Goal: Task Accomplishment & Management: Use online tool/utility

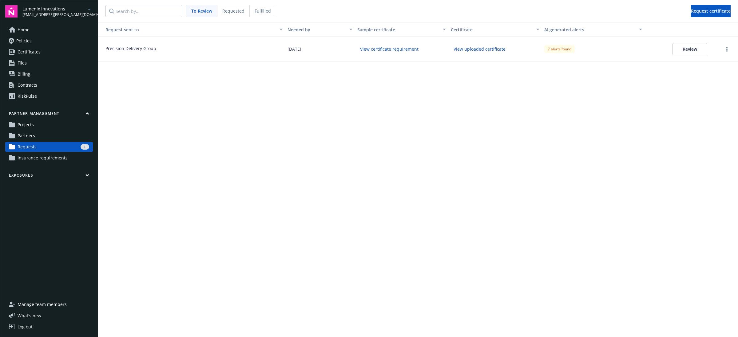
click at [685, 48] on button "Review" at bounding box center [689, 49] width 35 height 12
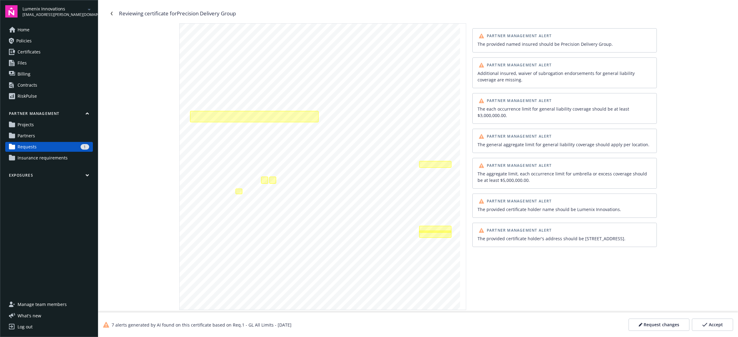
click at [643, 325] on div "Request changes" at bounding box center [659, 325] width 41 height 6
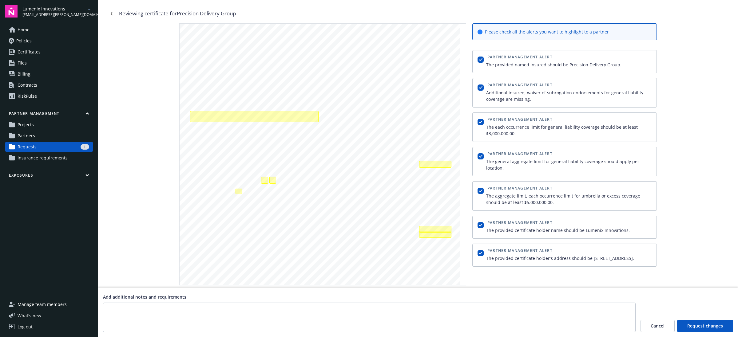
click at [46, 143] on link "Requests 1" at bounding box center [49, 147] width 88 height 10
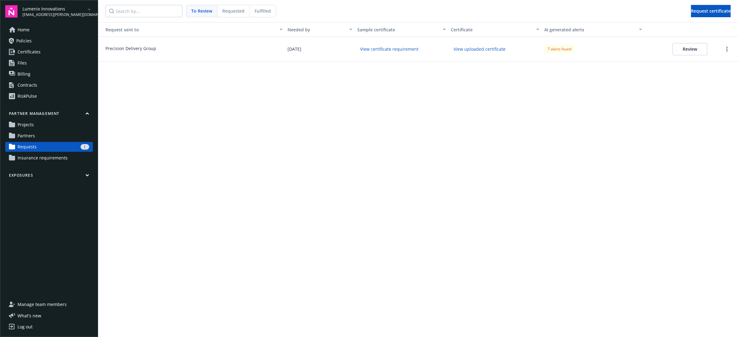
click at [233, 15] on div "Requested" at bounding box center [233, 11] width 32 height 12
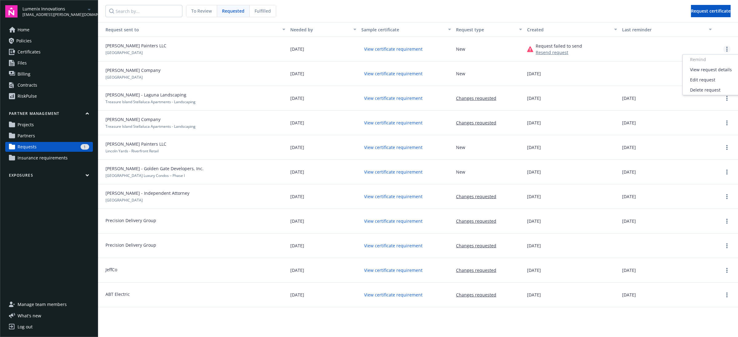
click at [726, 49] on icon "more" at bounding box center [726, 49] width 1 height 5
click at [657, 51] on div at bounding box center [667, 49] width 95 height 25
click at [727, 73] on icon "more" at bounding box center [726, 73] width 1 height 5
click at [723, 82] on div "Remind" at bounding box center [711, 84] width 57 height 10
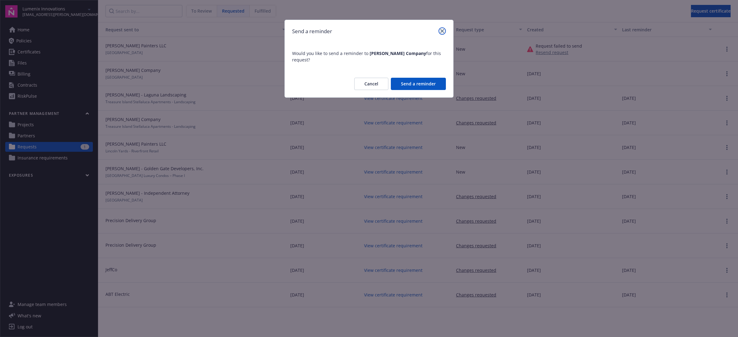
click at [442, 32] on icon "close" at bounding box center [442, 31] width 4 height 4
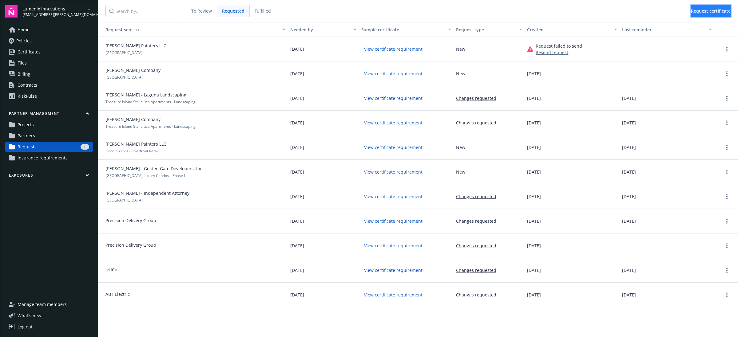
click at [698, 9] on span "Request certificate" at bounding box center [711, 11] width 40 height 6
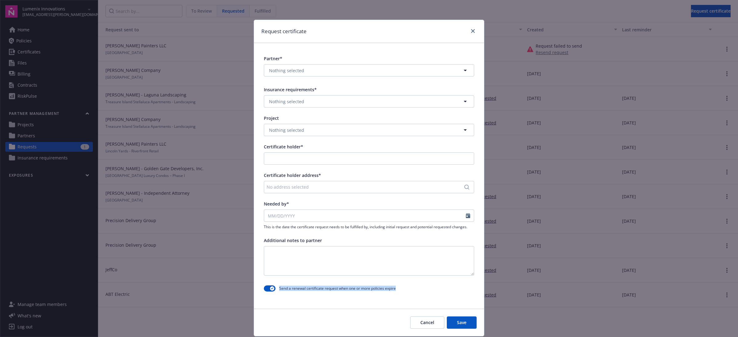
drag, startPoint x: 276, startPoint y: 287, endPoint x: 395, endPoint y: 288, distance: 119.3
click at [395, 288] on div "Send a renewal certificate request when one or more policies expire" at bounding box center [369, 288] width 210 height 11
copy span "Send a renewal certificate request when one or more policies expire"
click at [471, 31] on icon "close" at bounding box center [473, 31] width 4 height 4
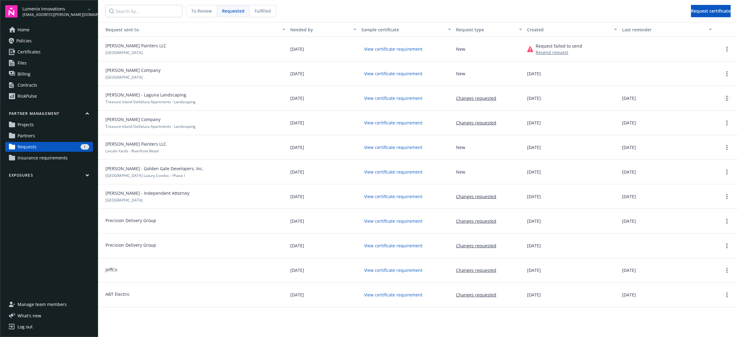
click at [726, 97] on icon "more" at bounding box center [726, 98] width 1 height 5
click at [727, 50] on icon "more" at bounding box center [726, 49] width 1 height 5
click at [56, 138] on link "Partners" at bounding box center [49, 136] width 88 height 10
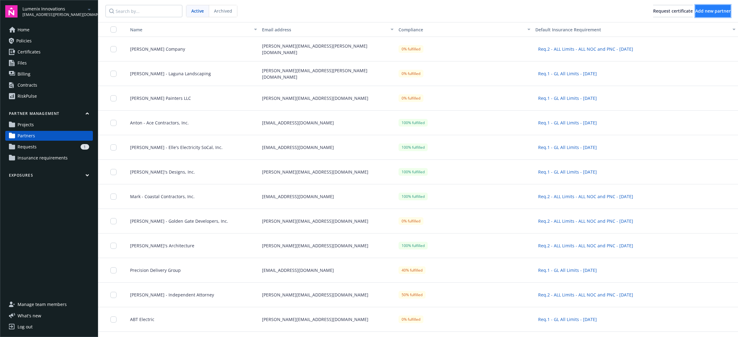
click at [708, 8] on span "Add new partner" at bounding box center [712, 11] width 35 height 6
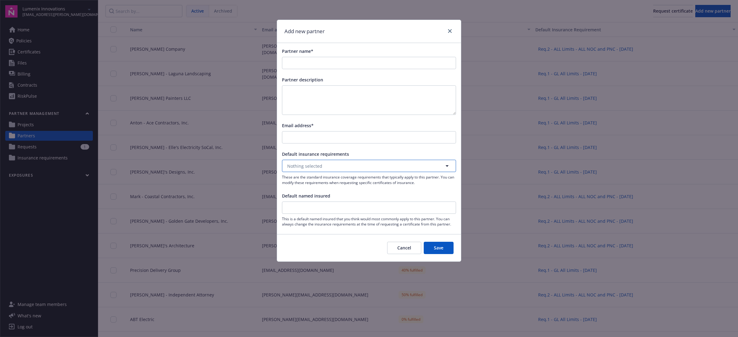
click at [373, 168] on button "Nothing selected" at bounding box center [369, 166] width 174 height 12
click at [390, 148] on div "Partner name* Partner description Email address* Default insurance requirements…" at bounding box center [369, 137] width 184 height 189
click at [448, 30] on icon "close" at bounding box center [450, 31] width 4 height 4
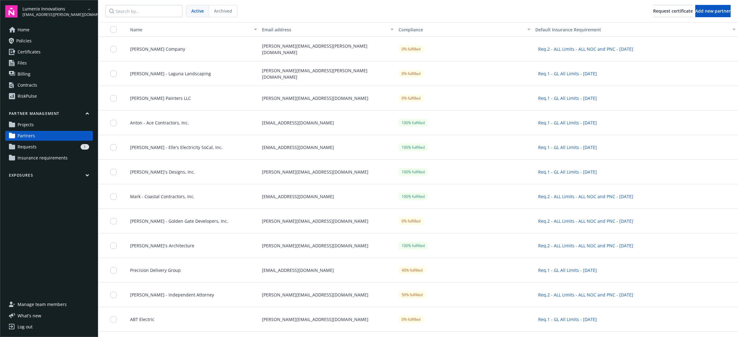
click at [144, 46] on span "Joe Siding Company" at bounding box center [155, 49] width 60 height 6
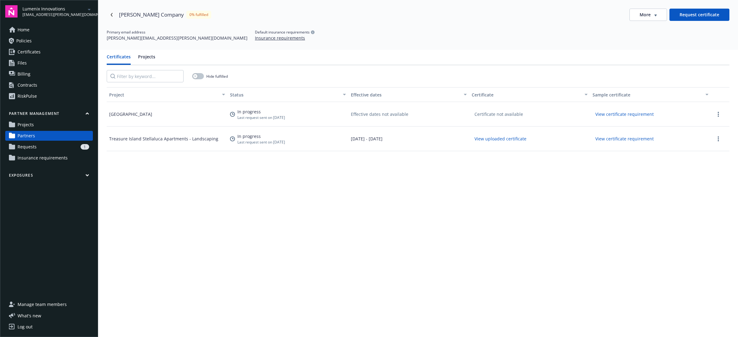
click at [640, 15] on span "More" at bounding box center [645, 15] width 11 height 6
click at [651, 28] on div "Edit partner" at bounding box center [644, 28] width 50 height 10
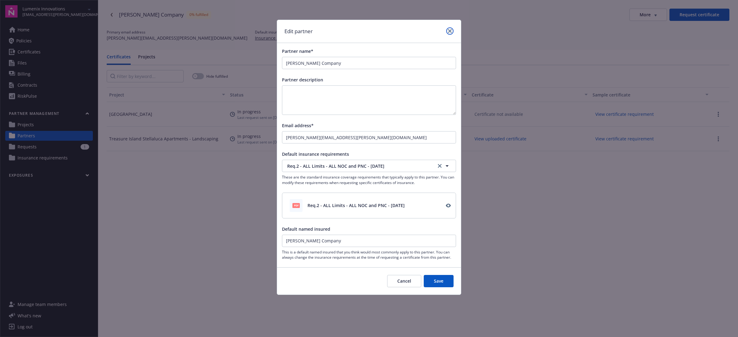
click at [450, 31] on icon "close" at bounding box center [450, 31] width 4 height 4
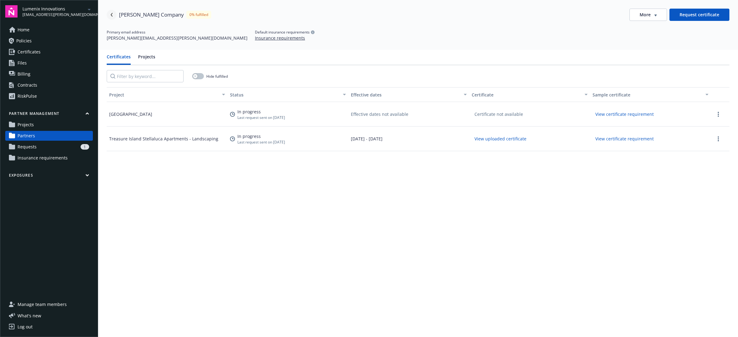
click at [113, 15] on icon "Navigate back" at bounding box center [112, 15] width 4 height 4
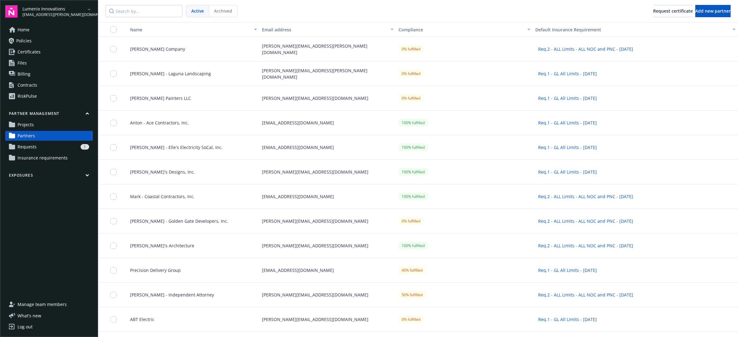
click at [154, 49] on span "Joe Siding Company" at bounding box center [155, 49] width 60 height 6
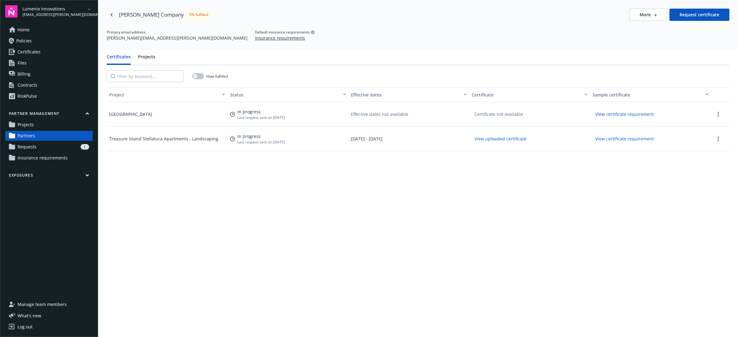
click at [651, 19] on button "More" at bounding box center [648, 15] width 38 height 12
click at [114, 12] on link "Navigate back" at bounding box center [112, 15] width 10 height 10
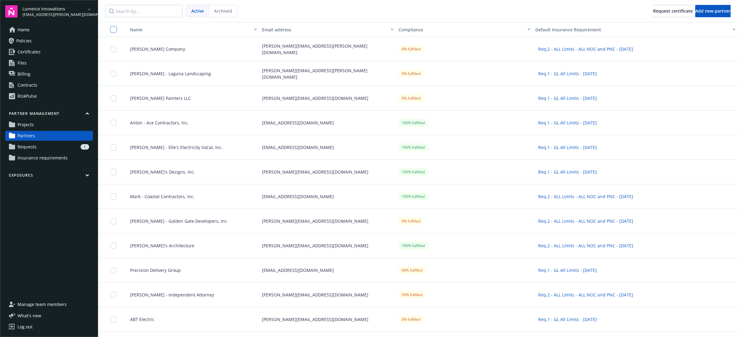
click at [113, 31] on input "checkbox" at bounding box center [113, 29] width 6 height 6
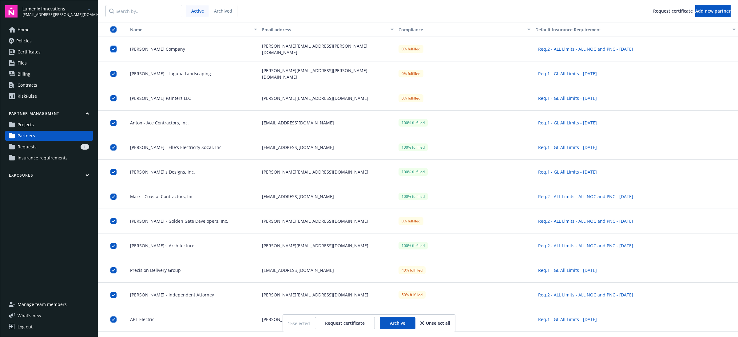
click at [112, 47] on input "checkbox" at bounding box center [113, 49] width 6 height 6
click at [114, 30] on input "checkbox" at bounding box center [113, 29] width 6 height 6
click at [113, 28] on input "checkbox" at bounding box center [113, 29] width 6 height 6
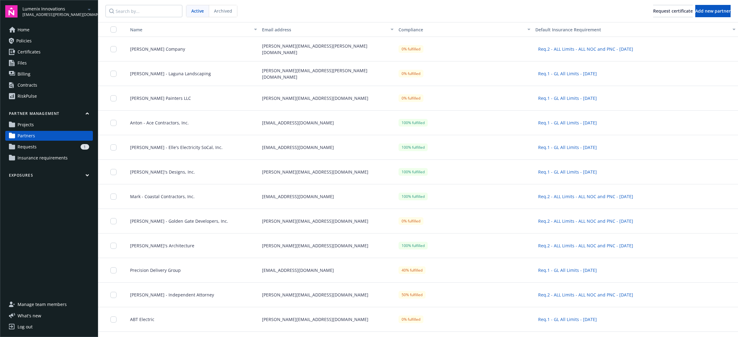
click at [45, 121] on link "Projects" at bounding box center [49, 125] width 88 height 10
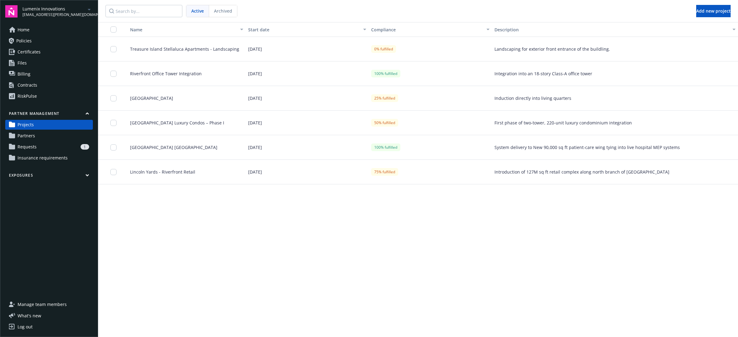
click at [176, 49] on span "Treasure Island Stellaluca Apartments - Landscaping" at bounding box center [182, 49] width 114 height 6
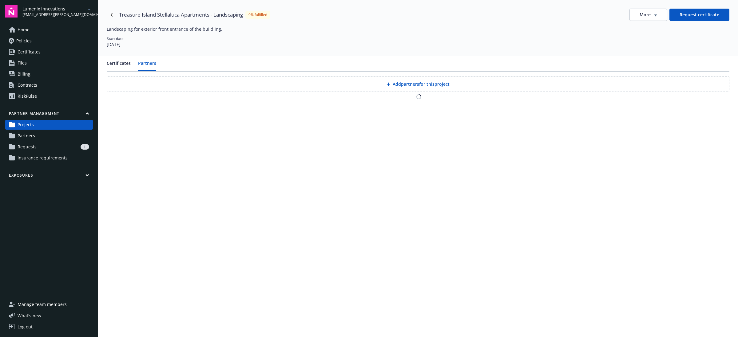
click at [151, 64] on button "Partners" at bounding box center [147, 65] width 18 height 11
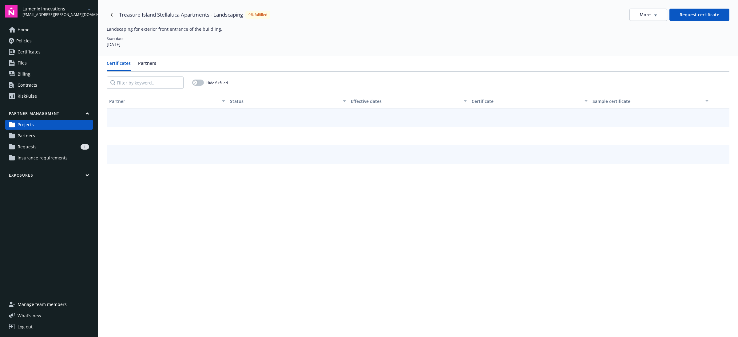
click at [121, 65] on button "Certificates" at bounding box center [119, 65] width 24 height 11
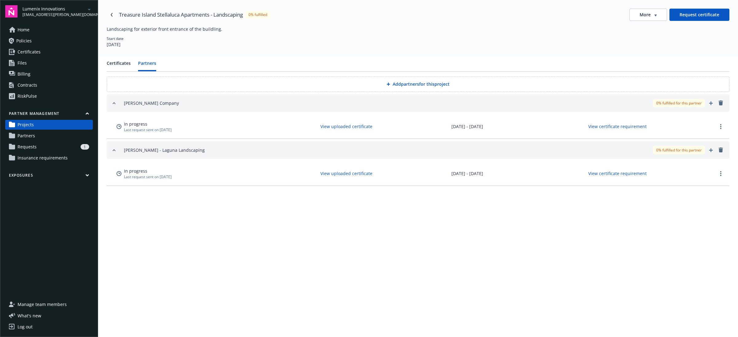
click at [145, 62] on button "Partners" at bounding box center [147, 65] width 18 height 11
click at [641, 17] on span "More" at bounding box center [645, 15] width 11 height 6
click at [133, 43] on div "Start date 08/25/2025" at bounding box center [418, 42] width 623 height 12
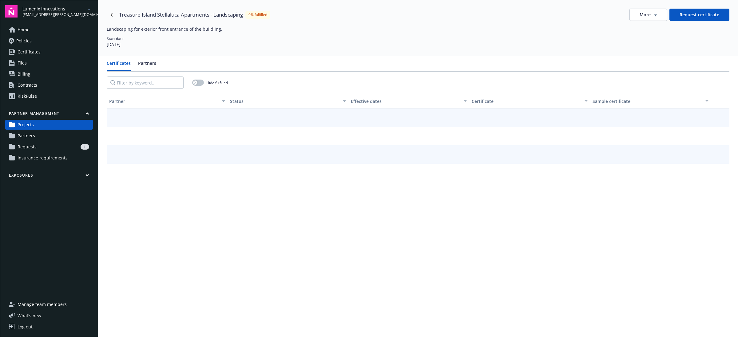
click at [117, 61] on button "Certificates" at bounding box center [119, 65] width 24 height 11
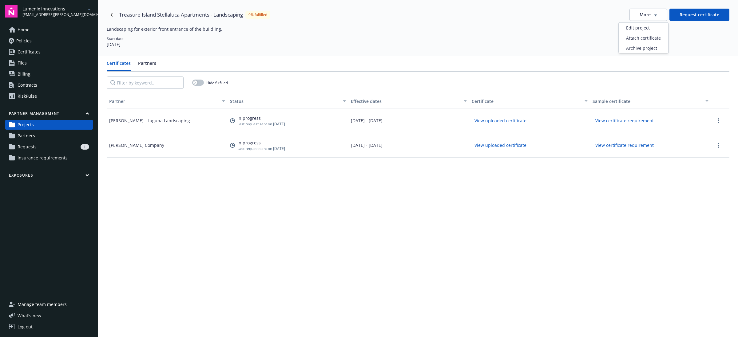
click at [654, 15] on icon "button" at bounding box center [655, 15] width 2 height 2
click at [161, 69] on div "Certificates Partners" at bounding box center [418, 66] width 623 height 12
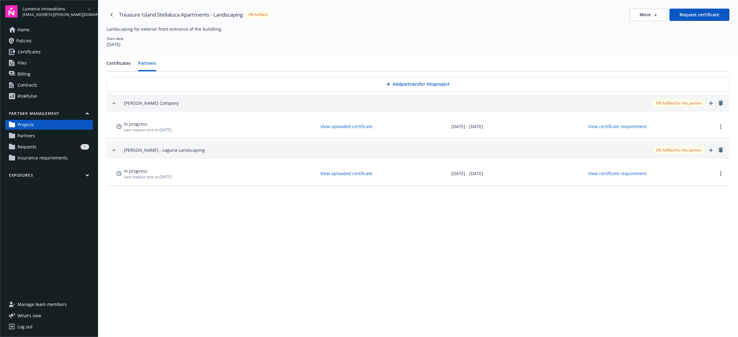
click at [153, 65] on button "Partners" at bounding box center [147, 65] width 18 height 11
click at [282, 82] on button "Add partners for this project" at bounding box center [418, 84] width 623 height 15
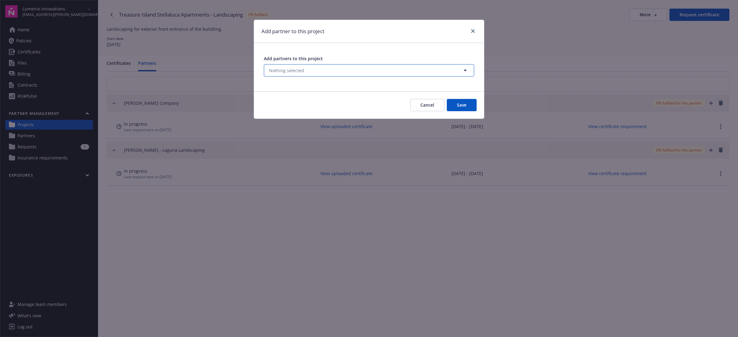
click at [292, 71] on span "Nothing selected" at bounding box center [286, 70] width 35 height 6
click at [474, 34] on link "close" at bounding box center [472, 30] width 7 height 7
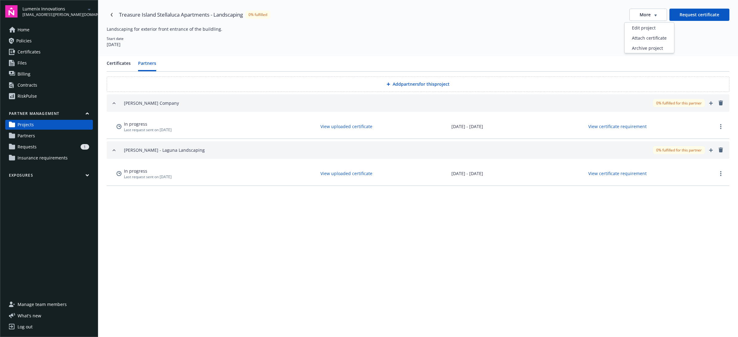
click at [655, 14] on icon "button" at bounding box center [655, 15] width 2 height 2
click at [660, 29] on div "Edit project" at bounding box center [649, 28] width 50 height 10
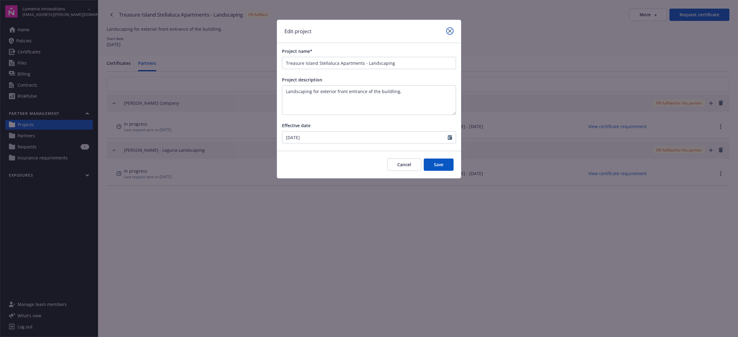
click at [450, 33] on link "close" at bounding box center [449, 30] width 7 height 7
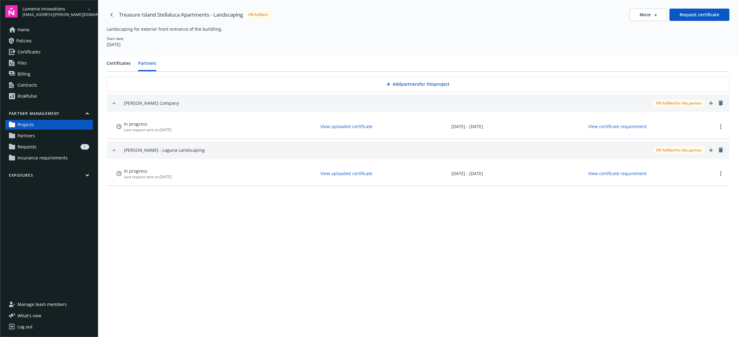
click at [67, 135] on link "Partners" at bounding box center [49, 136] width 88 height 10
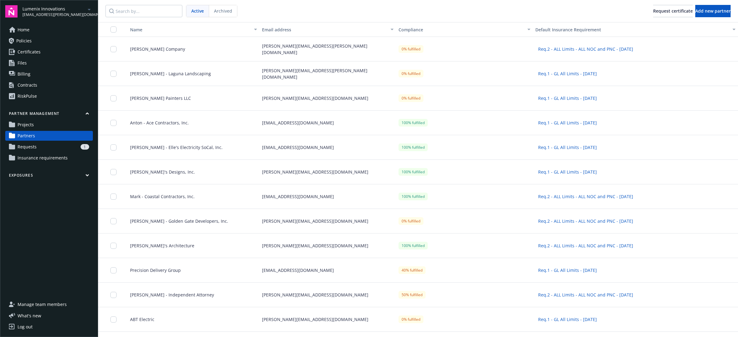
click at [184, 45] on div "Joe Siding Company" at bounding box center [191, 49] width 137 height 25
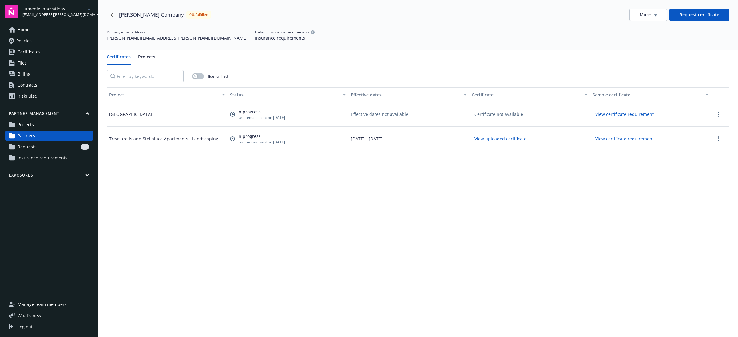
click at [652, 13] on button "More" at bounding box center [648, 15] width 38 height 12
click at [58, 136] on link "Partners" at bounding box center [49, 136] width 88 height 10
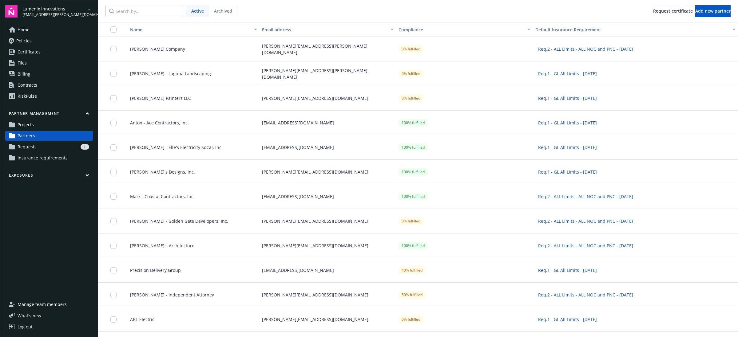
click at [231, 11] on span "Archived" at bounding box center [223, 11] width 18 height 6
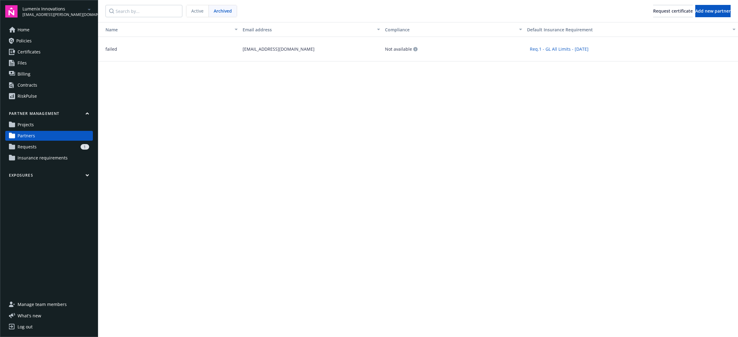
click at [260, 50] on div "failed@example.com" at bounding box center [311, 49] width 142 height 25
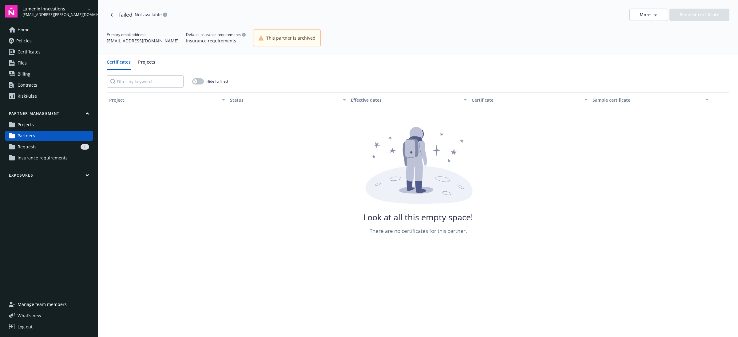
click at [651, 20] on button "More" at bounding box center [648, 15] width 38 height 12
click at [60, 125] on link "Projects" at bounding box center [49, 125] width 88 height 10
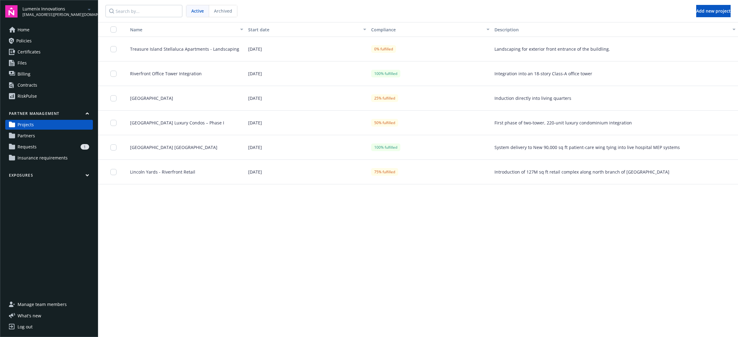
click at [208, 50] on span "Treasure Island Stellaluca Apartments - Landscaping" at bounding box center [182, 49] width 114 height 6
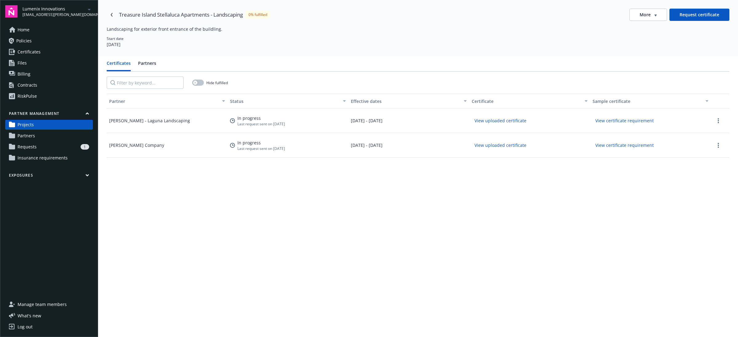
click at [640, 12] on span "More" at bounding box center [645, 15] width 11 height 6
click at [197, 34] on div "Landscaping for exterior front entrance of the buildling. Start date 08/25/2025" at bounding box center [418, 37] width 623 height 22
click at [110, 14] on icon "Navigate back" at bounding box center [112, 15] width 4 height 4
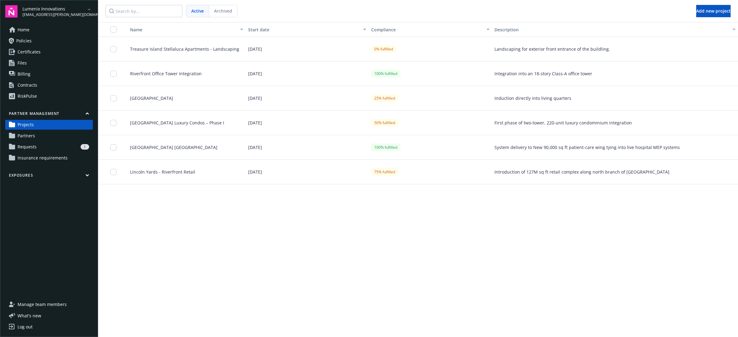
click at [219, 8] on span "Archived" at bounding box center [223, 11] width 18 height 6
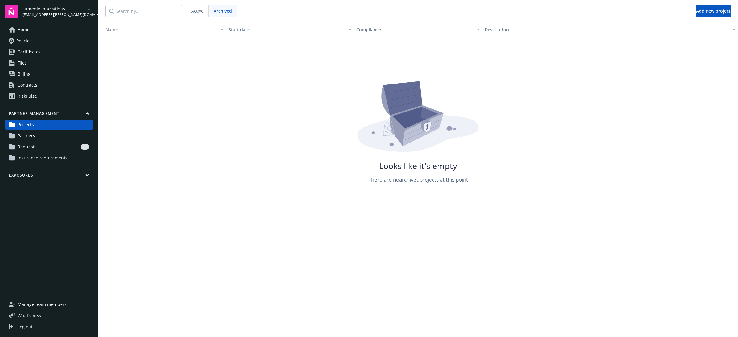
click at [51, 145] on div "1" at bounding box center [64, 147] width 50 height 6
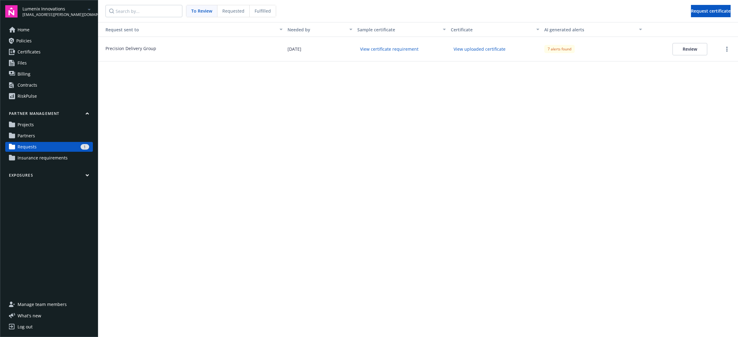
click at [229, 11] on span "Requested" at bounding box center [233, 11] width 22 height 6
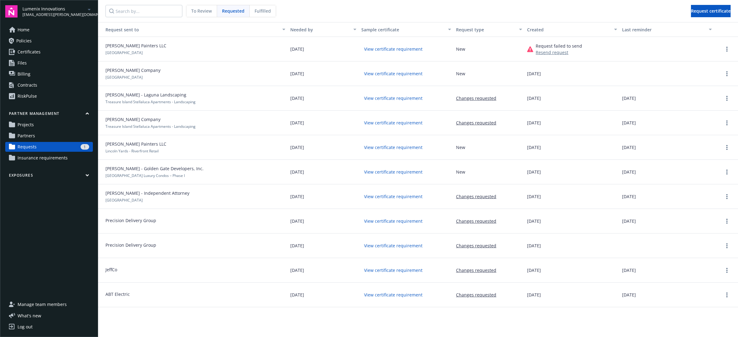
click at [60, 156] on span "Insurance requirements" at bounding box center [43, 158] width 50 height 10
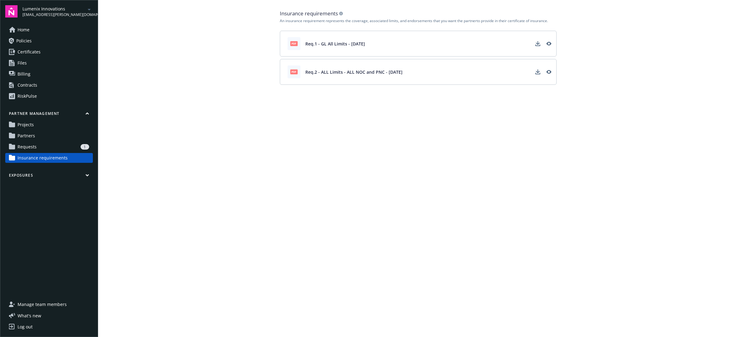
click at [62, 148] on div "1" at bounding box center [64, 147] width 50 height 6
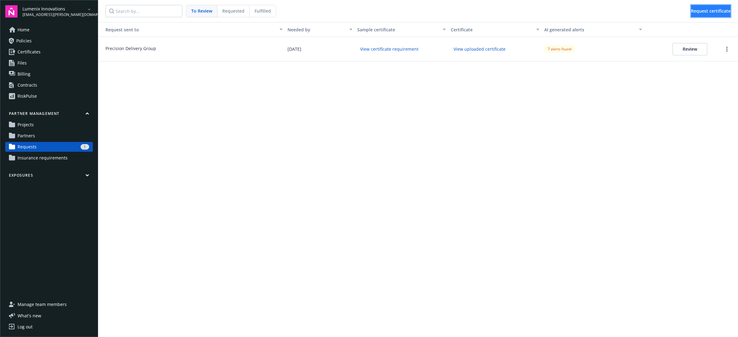
click at [691, 7] on button "Request certificate" at bounding box center [711, 11] width 40 height 12
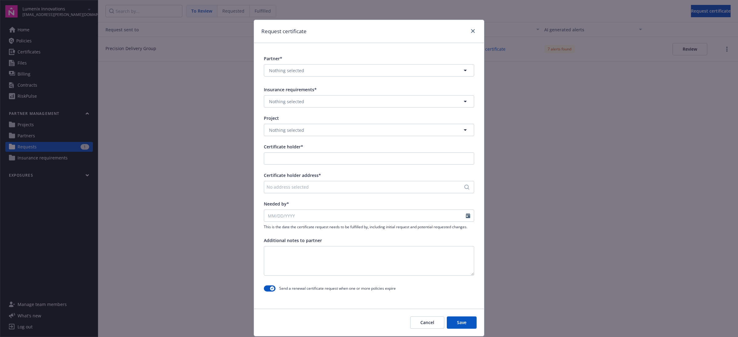
click at [363, 81] on div "Partner* Nothing selected Insurance requirements* Nothing selected Project Noth…" at bounding box center [369, 174] width 230 height 263
click at [354, 74] on button "Nothing selected" at bounding box center [369, 70] width 210 height 12
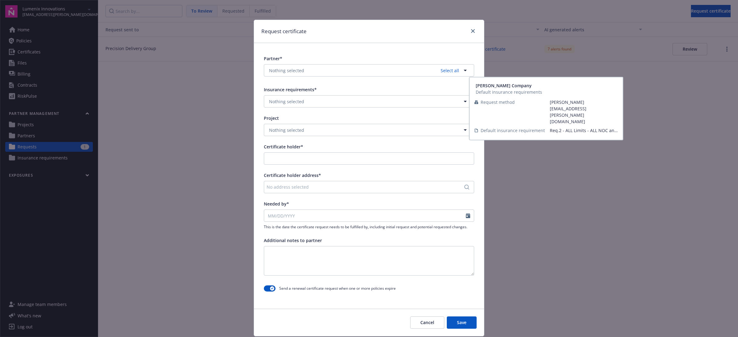
click at [309, 105] on div "Joe Siding Company" at bounding box center [369, 100] width 210 height 16
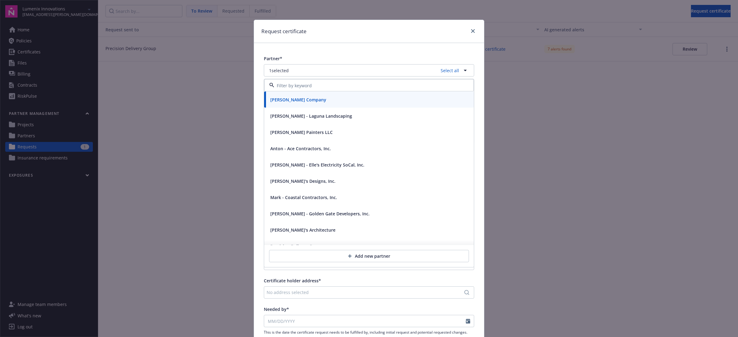
click at [311, 114] on span "Jerry - Laguna Landscaping" at bounding box center [311, 116] width 82 height 6
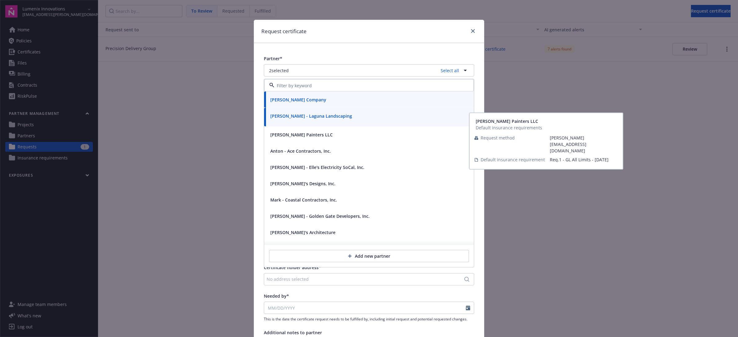
click at [314, 136] on span "Allison - Patson's Painters LLC" at bounding box center [301, 135] width 62 height 6
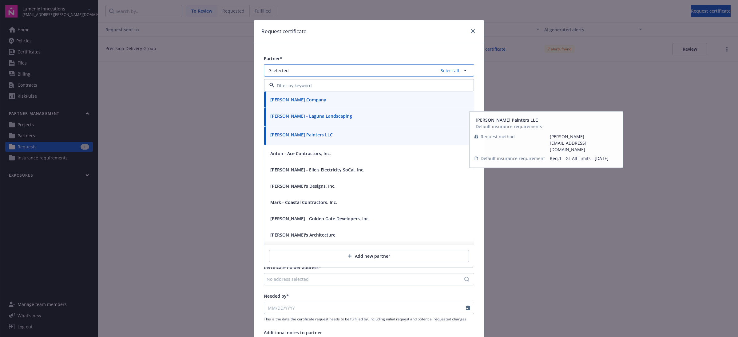
click at [337, 70] on button "3 selected Select all" at bounding box center [369, 70] width 210 height 12
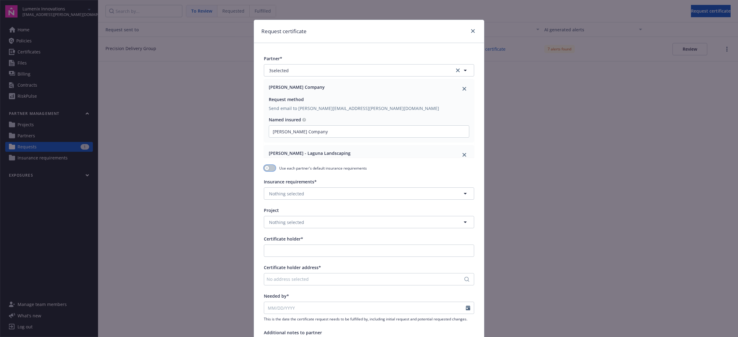
click at [266, 168] on icon "button" at bounding box center [267, 168] width 2 height 2
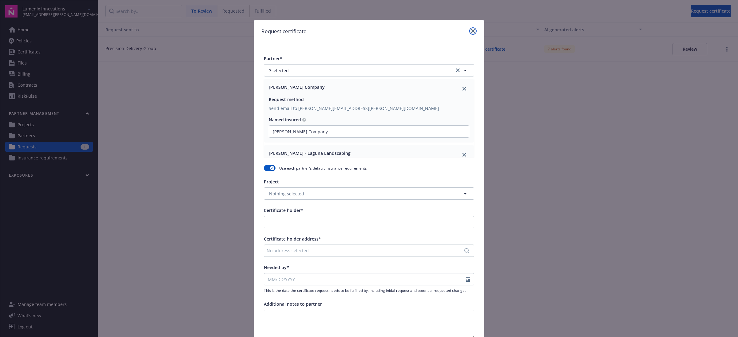
click at [471, 31] on icon "close" at bounding box center [473, 31] width 4 height 4
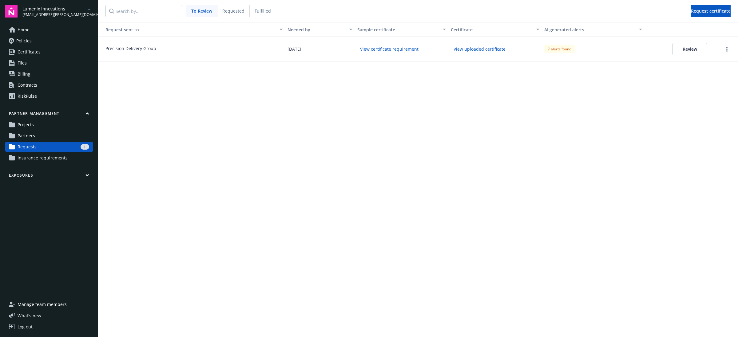
click at [36, 138] on link "Partners" at bounding box center [49, 136] width 88 height 10
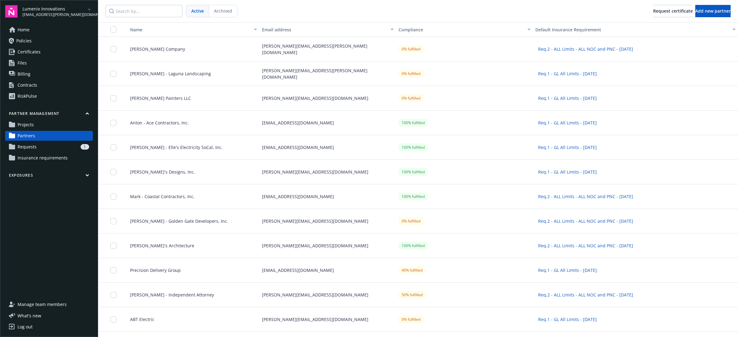
click at [30, 152] on span "Requests" at bounding box center [27, 147] width 19 height 10
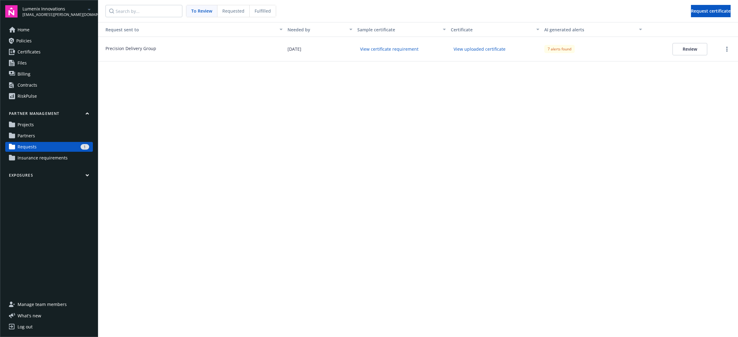
click at [262, 14] on div "Fulfilled" at bounding box center [263, 11] width 26 height 12
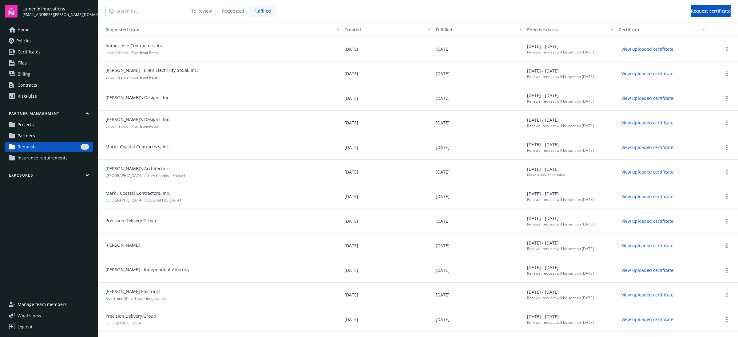
click at [246, 14] on div "Requested" at bounding box center [233, 11] width 32 height 12
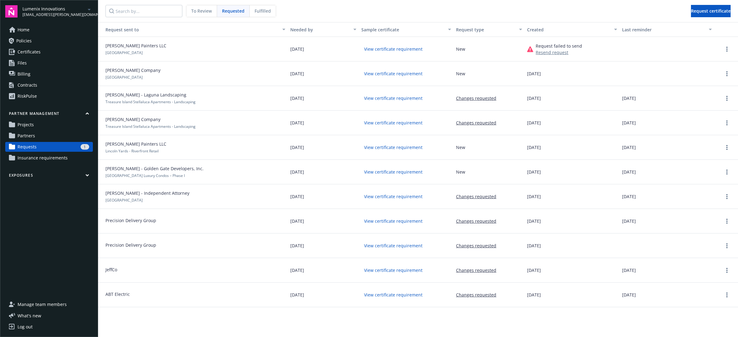
click at [214, 7] on div "To Review" at bounding box center [201, 11] width 31 height 12
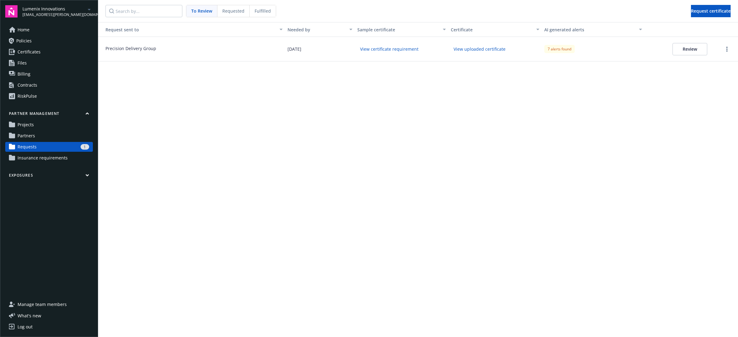
click at [54, 127] on link "Projects" at bounding box center [49, 125] width 88 height 10
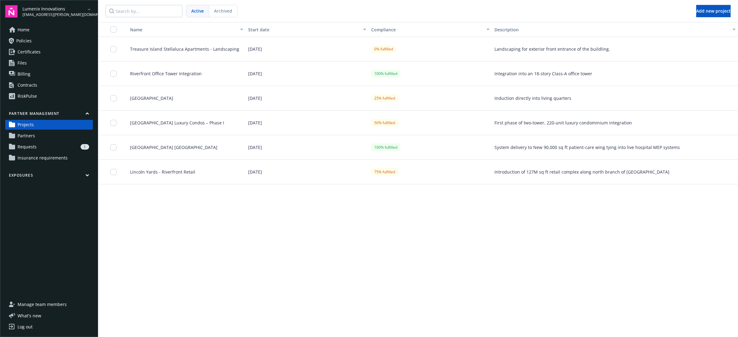
click at [49, 150] on link "Requests 1" at bounding box center [49, 147] width 88 height 10
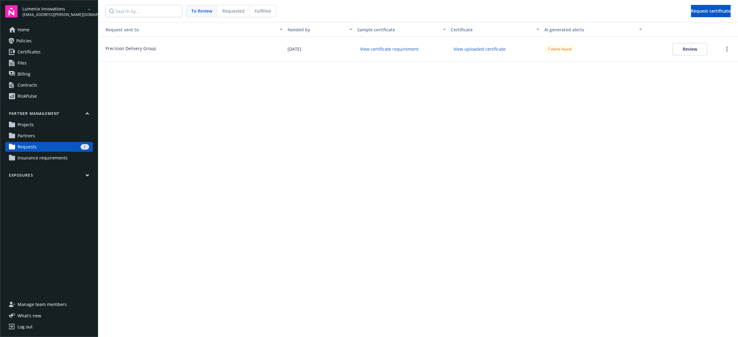
click at [48, 140] on link "Partners" at bounding box center [49, 136] width 88 height 10
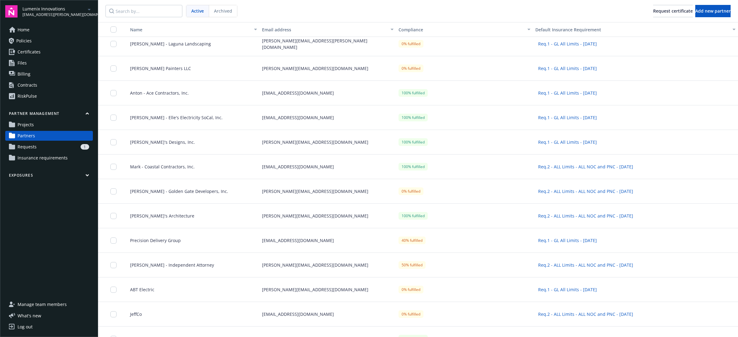
scroll to position [68, 0]
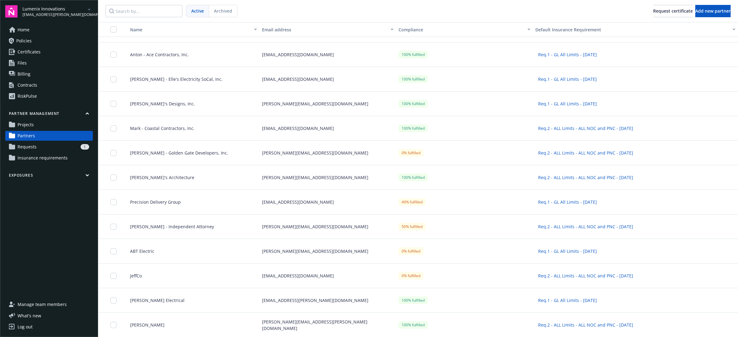
click at [58, 123] on link "Projects" at bounding box center [49, 125] width 88 height 10
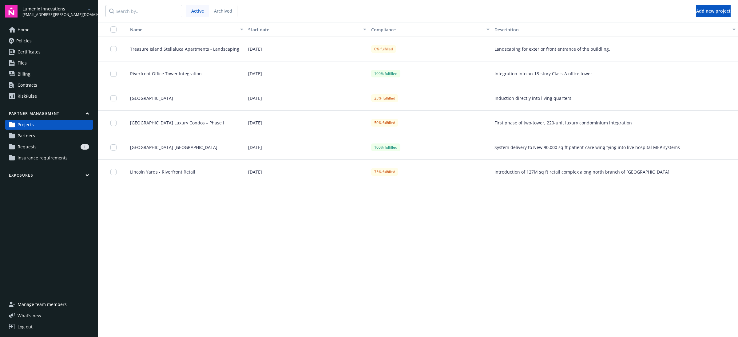
click at [647, 16] on nav "Active Archived Add new project" at bounding box center [418, 11] width 640 height 22
click at [43, 135] on link "Partners" at bounding box center [49, 136] width 88 height 10
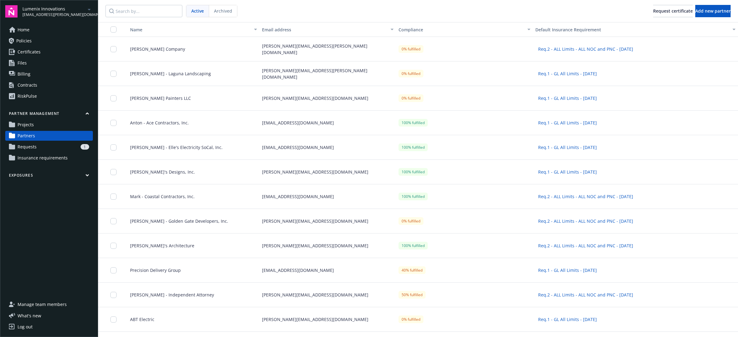
click at [47, 149] on div "1" at bounding box center [64, 147] width 50 height 6
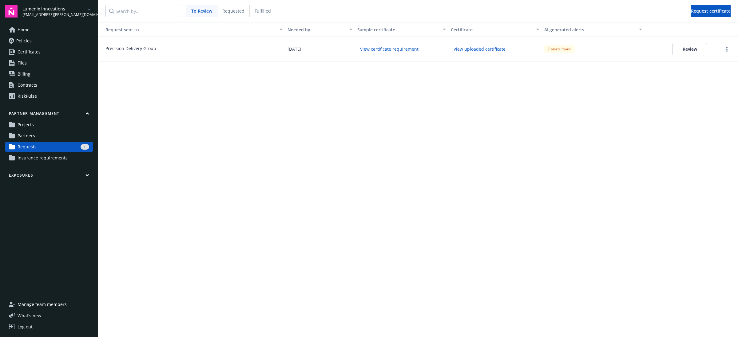
click at [45, 157] on span "Insurance requirements" at bounding box center [43, 158] width 50 height 10
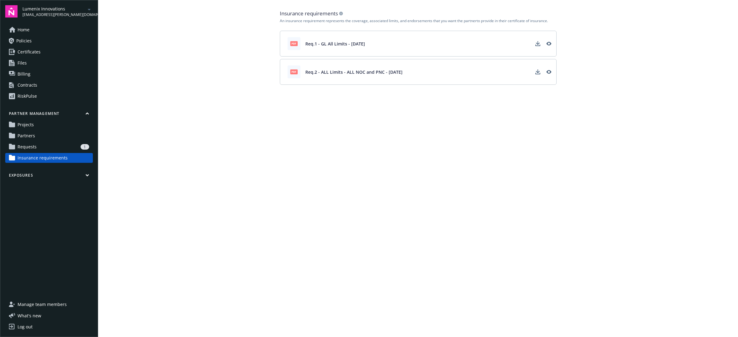
click at [46, 148] on div "1" at bounding box center [64, 147] width 50 height 6
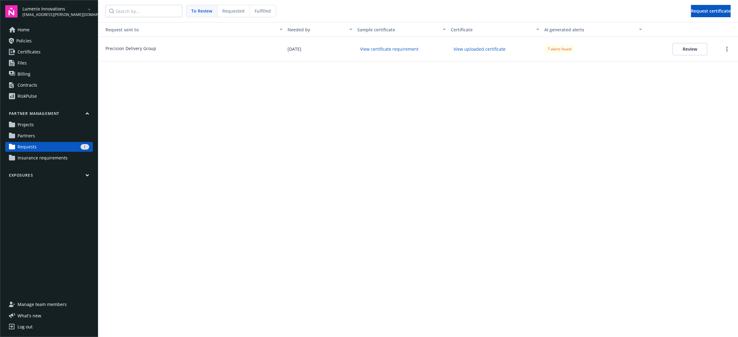
click at [52, 131] on link "Partners" at bounding box center [49, 136] width 88 height 10
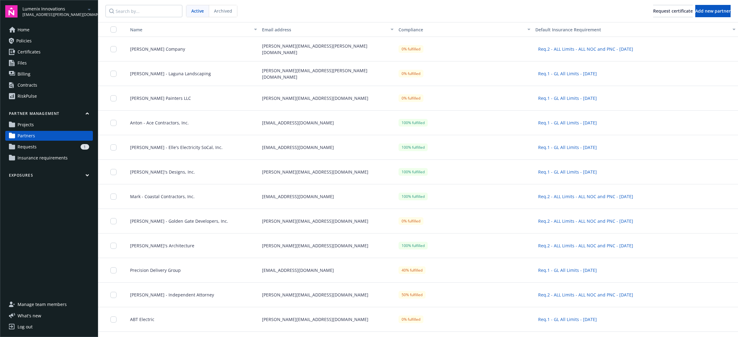
click at [54, 125] on link "Projects" at bounding box center [49, 125] width 88 height 10
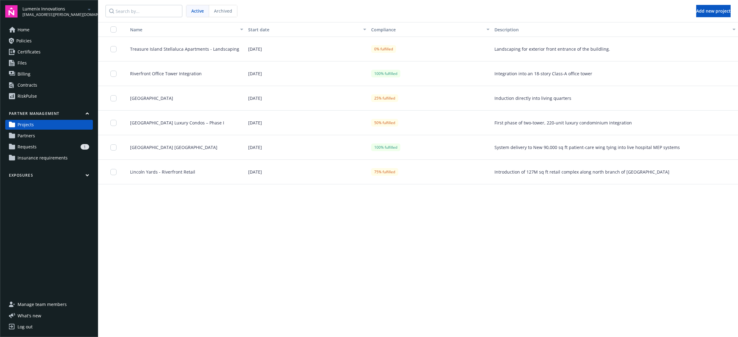
click at [57, 139] on link "Partners" at bounding box center [49, 136] width 88 height 10
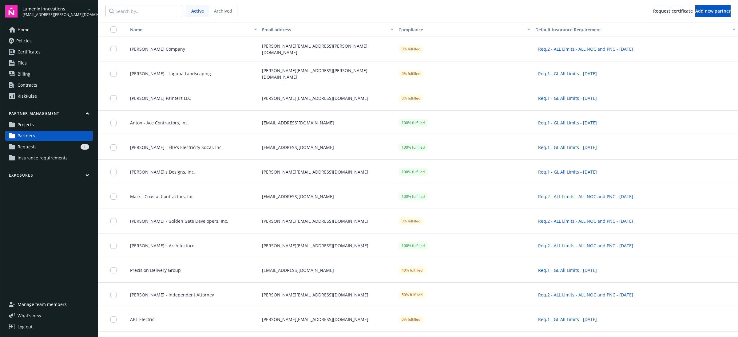
click at [56, 148] on div "1" at bounding box center [64, 147] width 50 height 6
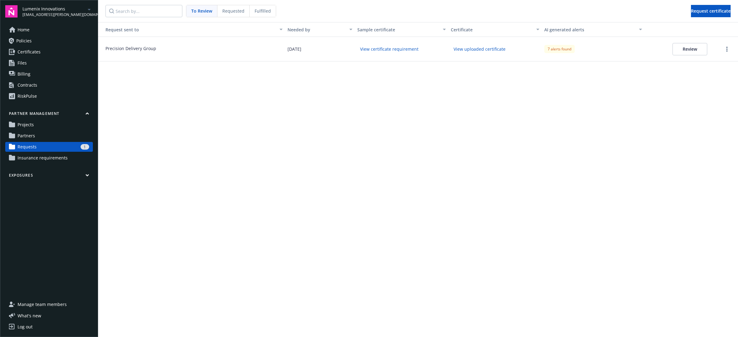
click at [57, 138] on link "Partners" at bounding box center [49, 136] width 88 height 10
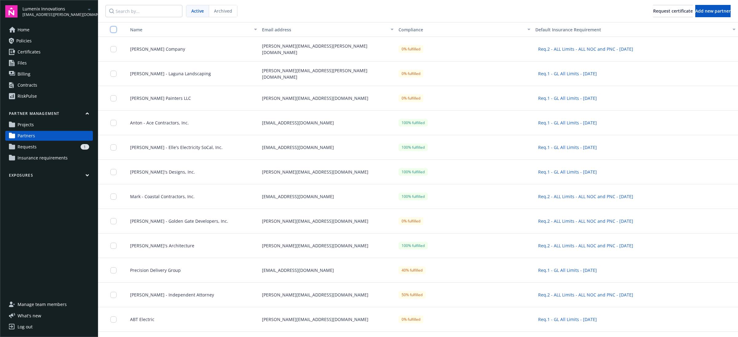
click at [114, 29] on input "checkbox" at bounding box center [113, 29] width 6 height 6
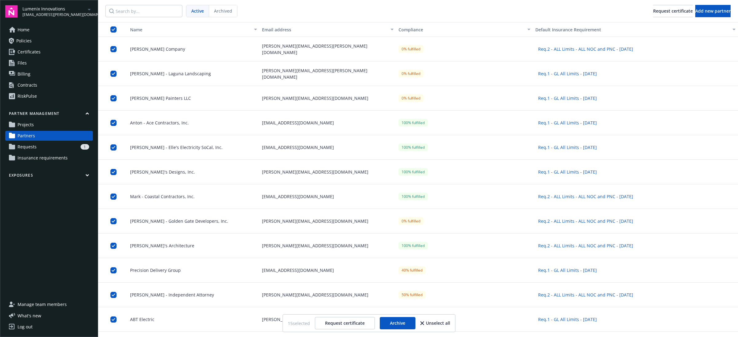
click at [59, 126] on link "Projects" at bounding box center [49, 125] width 88 height 10
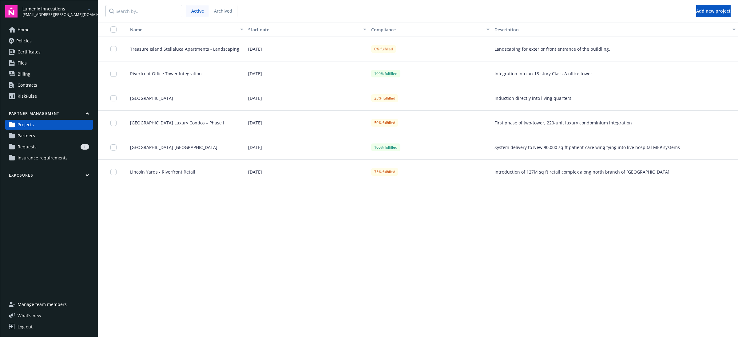
click at [114, 33] on button "button" at bounding box center [110, 29] width 25 height 15
click at [114, 28] on input "checkbox" at bounding box center [113, 29] width 6 height 6
checkbox input "true"
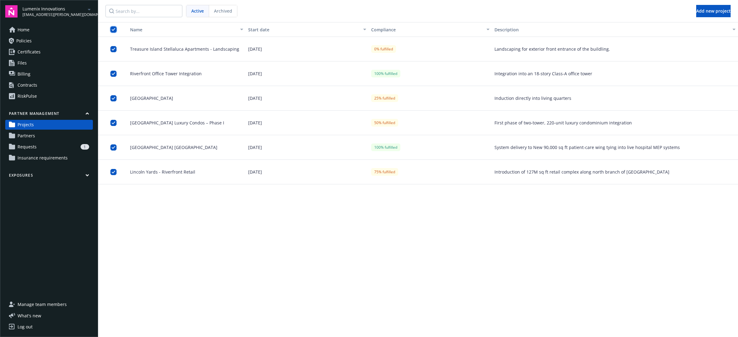
checkbox input "true"
click at [113, 30] on input "checkbox" at bounding box center [113, 29] width 6 height 6
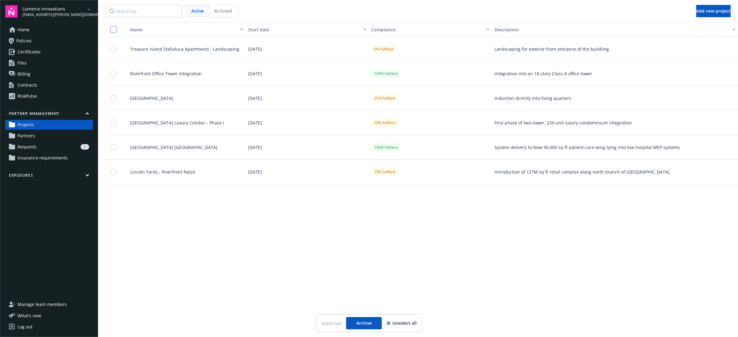
checkbox input "false"
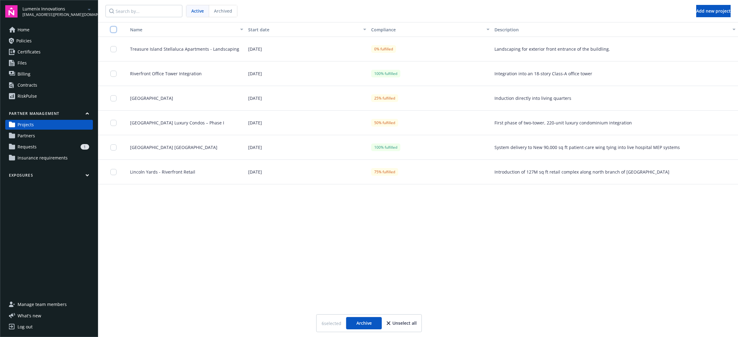
checkbox input "false"
click at [115, 48] on input "checkbox" at bounding box center [113, 49] width 6 height 6
checkbox input "true"
click at [116, 46] on div at bounding box center [115, 49] width 10 height 17
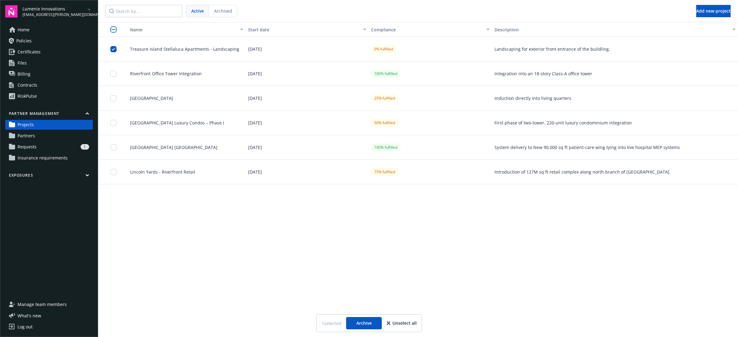
click at [154, 55] on div "Treasure Island Stellaluca Apartments - Landscaping" at bounding box center [184, 49] width 123 height 25
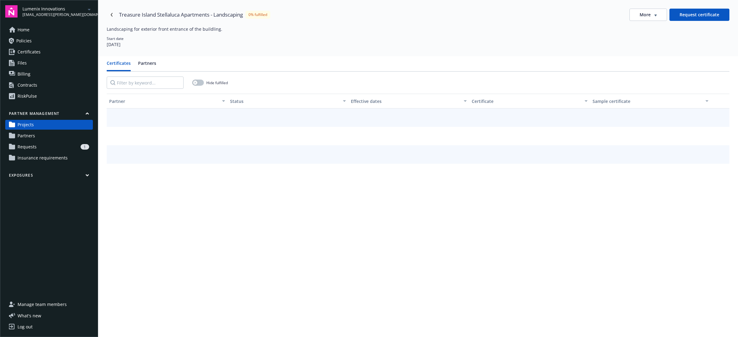
click at [150, 60] on button "Partners" at bounding box center [147, 65] width 18 height 11
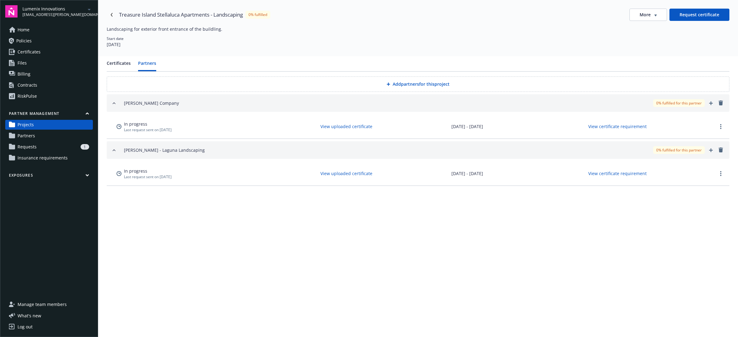
click at [121, 62] on button "Certificates" at bounding box center [119, 65] width 24 height 11
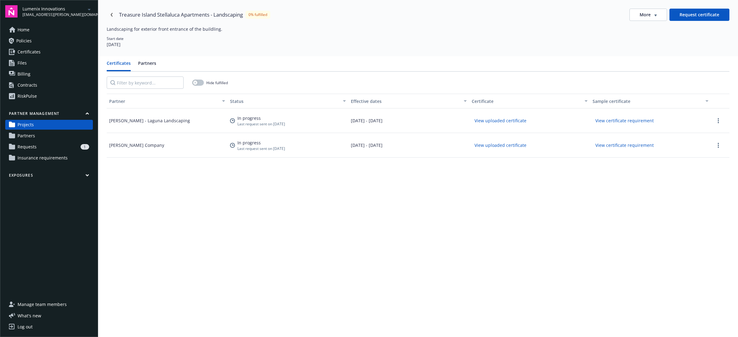
click at [137, 58] on div "Certificates Partners Hide fulfilled Partner Status Effective dates Certificate…" at bounding box center [418, 224] width 640 height 337
click at [148, 62] on button "Partners" at bounding box center [147, 65] width 18 height 11
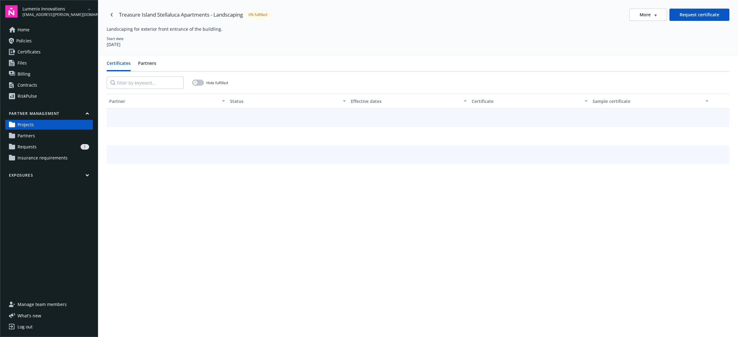
click at [124, 64] on button "Certificates" at bounding box center [119, 65] width 24 height 11
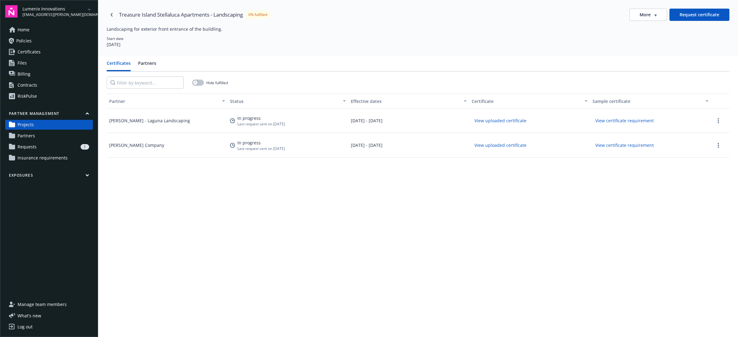
click at [692, 18] on button "Request certificate" at bounding box center [699, 15] width 60 height 12
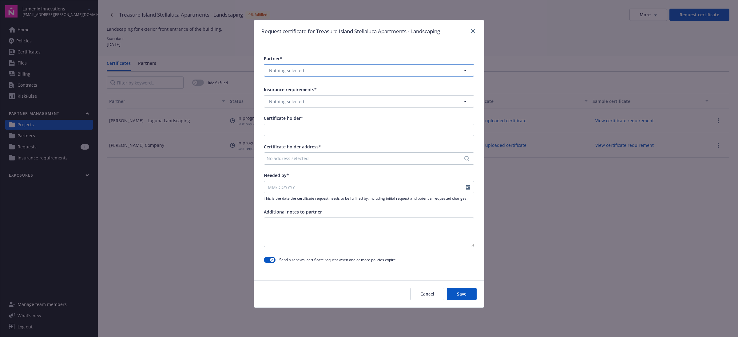
click at [358, 73] on button "Nothing selected" at bounding box center [369, 70] width 210 height 12
click at [474, 29] on link "close" at bounding box center [472, 30] width 7 height 7
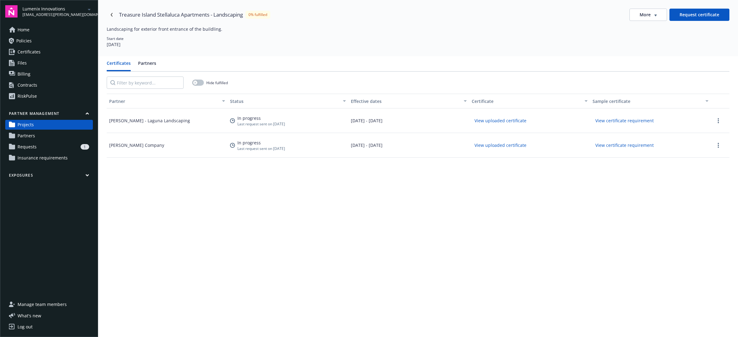
click at [52, 148] on div "1" at bounding box center [64, 147] width 50 height 6
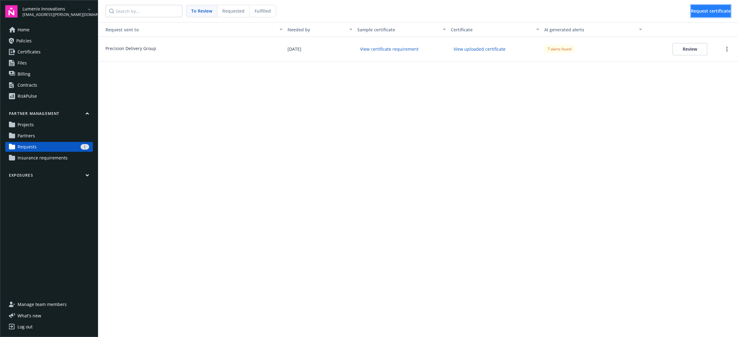
click at [723, 11] on button "Request certificate" at bounding box center [711, 11] width 40 height 12
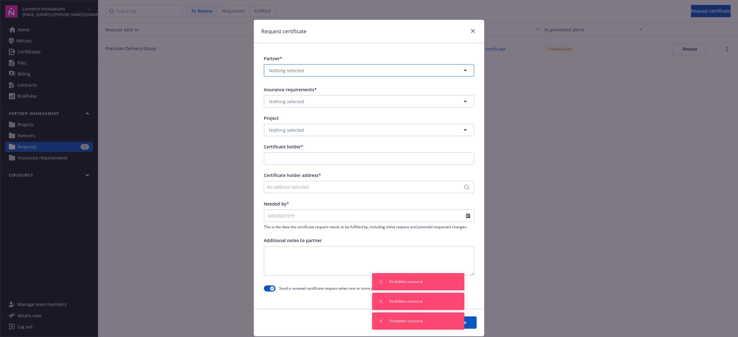
click at [345, 69] on button "Nothing selected" at bounding box center [369, 70] width 210 height 12
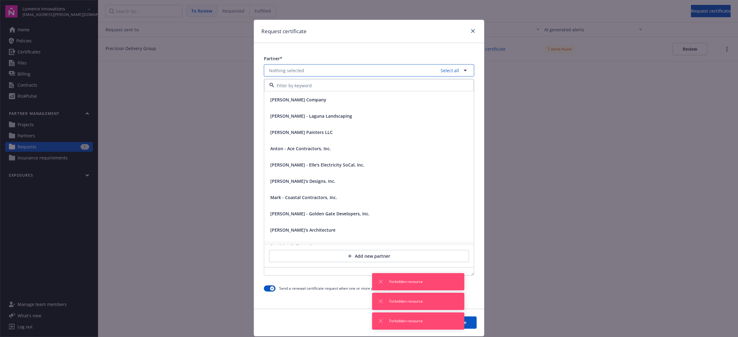
click at [445, 67] on button "Nothing selected Select all" at bounding box center [369, 70] width 210 height 12
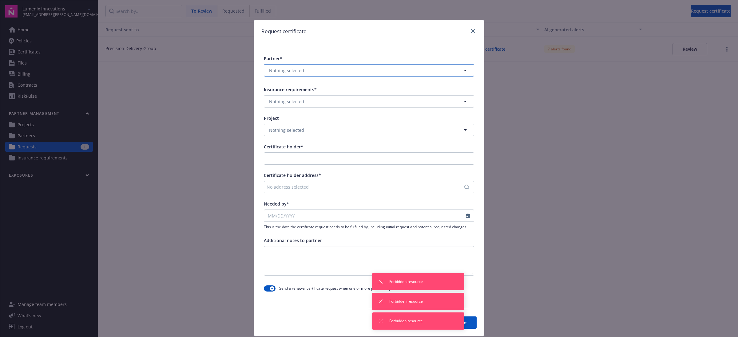
click at [434, 69] on button "Nothing selected" at bounding box center [369, 70] width 210 height 12
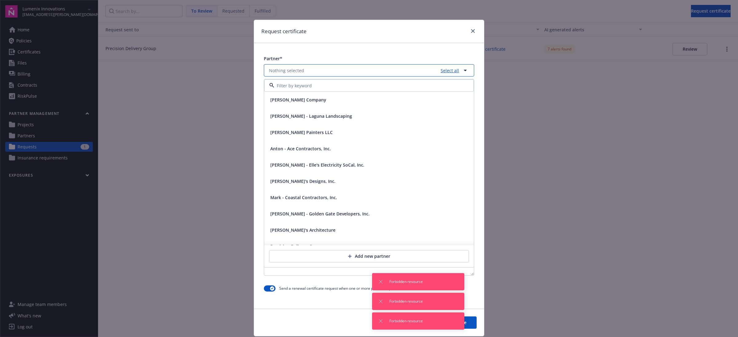
click at [449, 70] on link "Select all" at bounding box center [448, 70] width 21 height 6
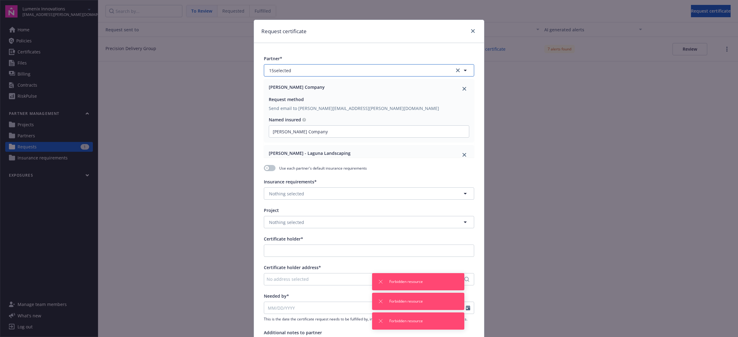
click at [441, 72] on button "15 selected" at bounding box center [369, 70] width 210 height 12
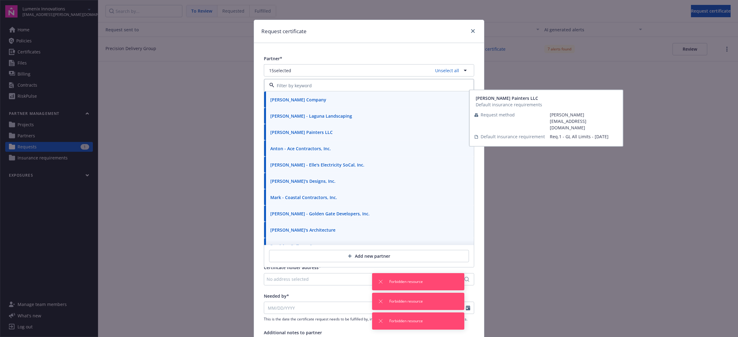
scroll to position [77, 0]
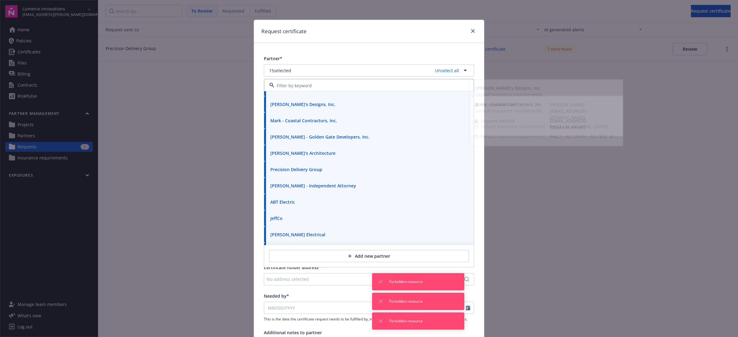
click at [404, 49] on div "Partner* 15 selected Unselect all Anton - Ace Contractors, Inc. Cameron - Elle'…" at bounding box center [369, 220] width 230 height 355
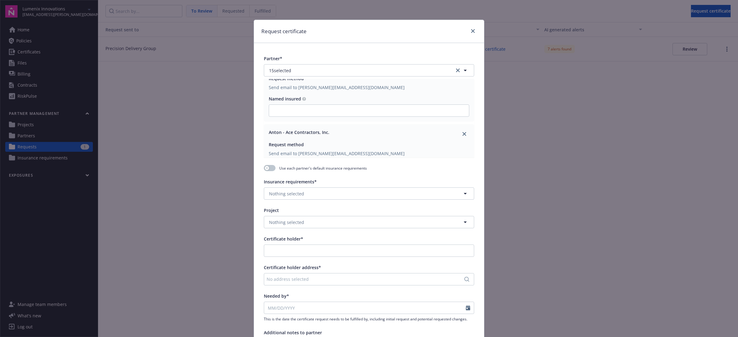
scroll to position [154, 0]
click at [472, 32] on link "close" at bounding box center [472, 30] width 7 height 7
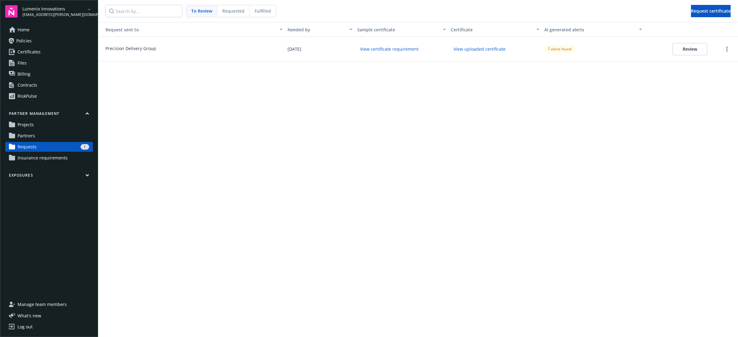
click at [51, 125] on link "Projects" at bounding box center [49, 125] width 88 height 10
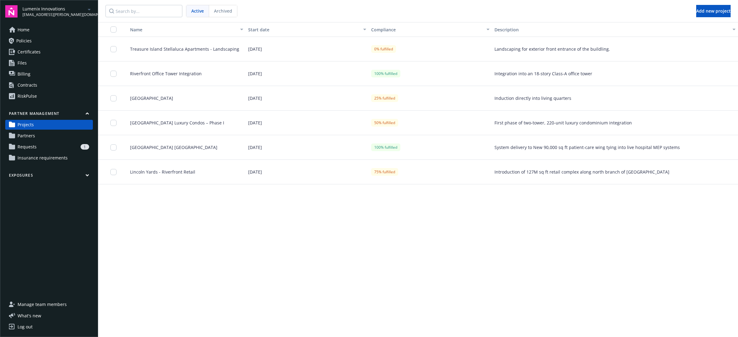
click at [155, 48] on span "Treasure Island Stellaluca Apartments - Landscaping" at bounding box center [182, 49] width 114 height 6
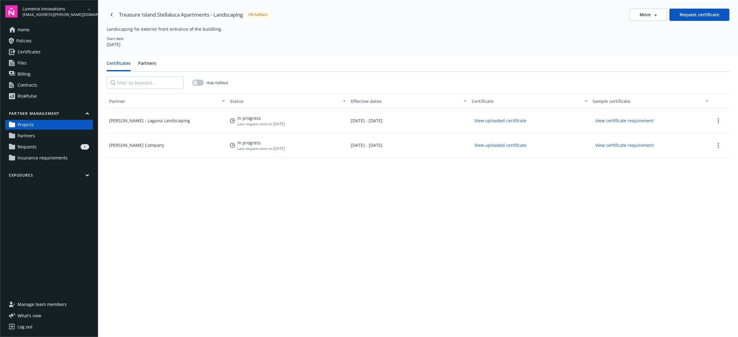
click at [57, 125] on link "Projects" at bounding box center [49, 125] width 88 height 10
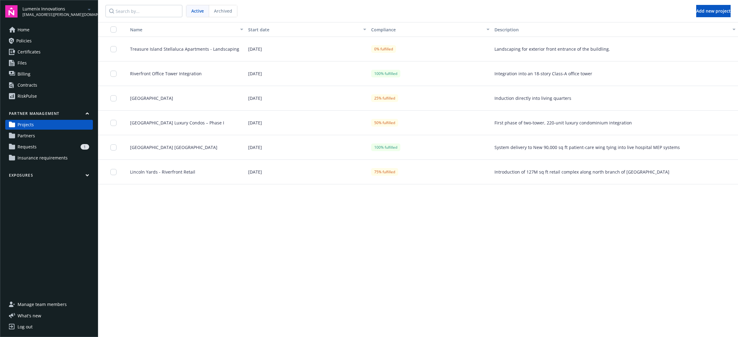
click at [159, 50] on span "Treasure Island Stellaluca Apartments - Landscaping" at bounding box center [182, 49] width 114 height 6
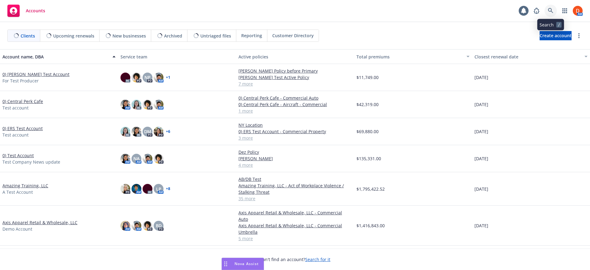
click at [551, 13] on icon at bounding box center [551, 11] width 6 height 6
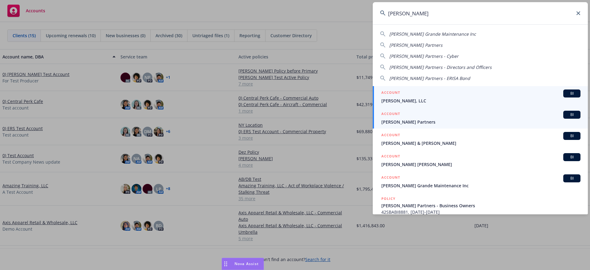
type input "[PERSON_NAME]"
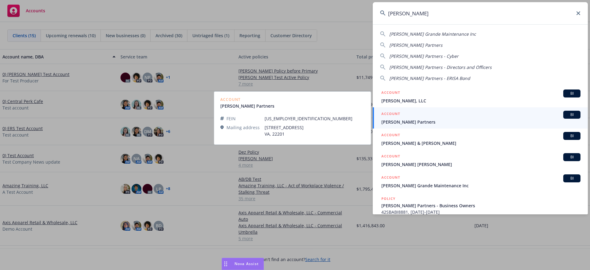
click at [445, 117] on div "ACCOUNT BI" at bounding box center [481, 115] width 199 height 8
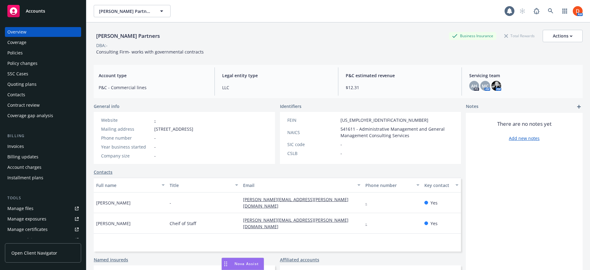
click at [42, 52] on div "Policies" at bounding box center [42, 53] width 71 height 10
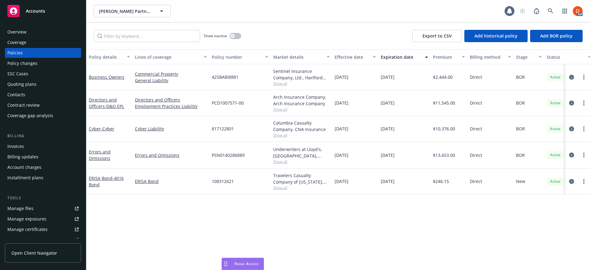
click at [48, 30] on div "Overview" at bounding box center [42, 32] width 71 height 10
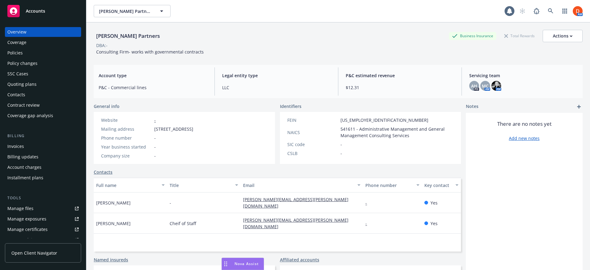
click at [34, 53] on div "Policies" at bounding box center [42, 53] width 71 height 10
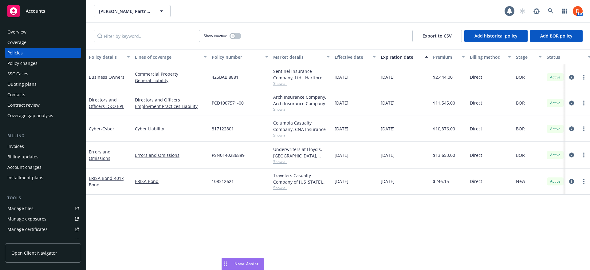
click at [577, 130] on div at bounding box center [578, 128] width 20 height 7
click at [571, 129] on icon "circleInformation" at bounding box center [571, 128] width 5 height 5
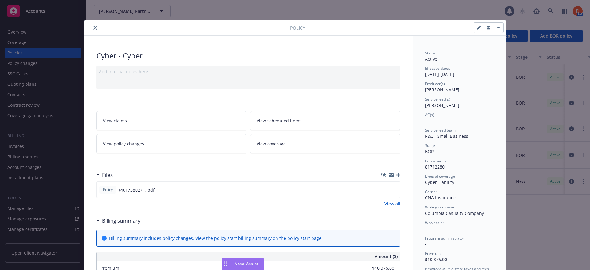
scroll to position [31, 0]
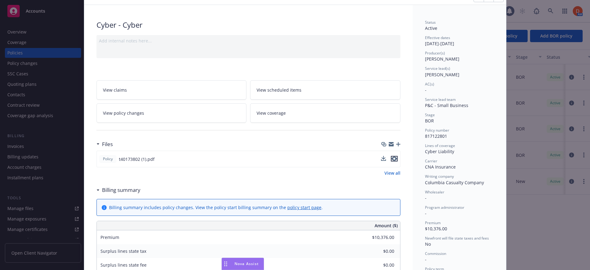
click at [394, 160] on icon "preview file" at bounding box center [395, 159] width 6 height 4
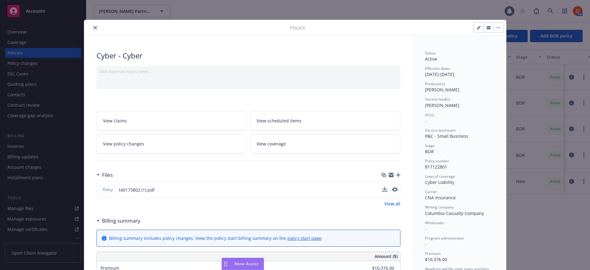
click at [93, 27] on icon "close" at bounding box center [95, 28] width 4 height 4
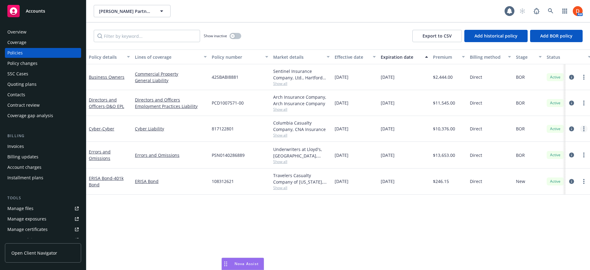
click at [583, 130] on link "more" at bounding box center [584, 128] width 7 height 7
click at [572, 126] on link "circleInformation" at bounding box center [571, 128] width 7 height 7
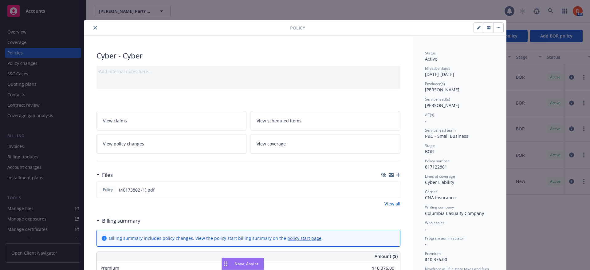
scroll to position [18, 0]
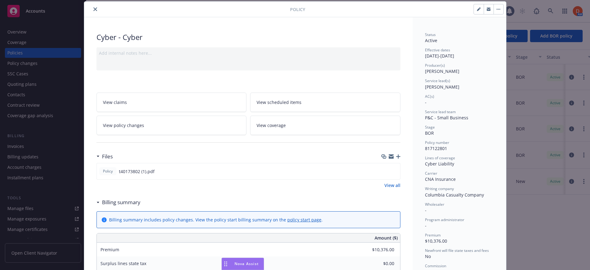
click at [474, 10] on button "button" at bounding box center [479, 9] width 10 height 10
select select "BOR"
select select "other"
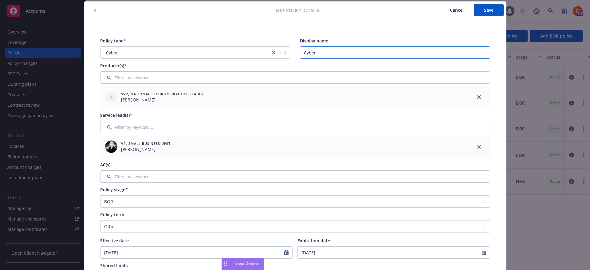
drag, startPoint x: 330, startPoint y: 57, endPoint x: 291, endPoint y: 56, distance: 39.4
click at [291, 56] on div "Policy type* Cyber Display name Cyber" at bounding box center [295, 48] width 390 height 21
click at [490, 11] on span "Save" at bounding box center [489, 10] width 10 height 6
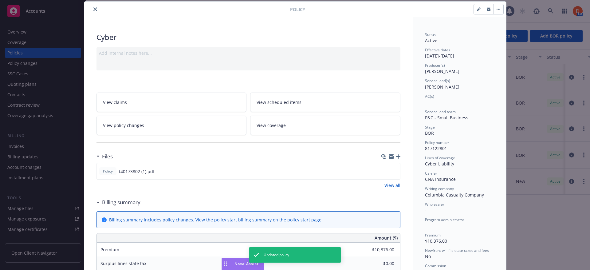
click at [93, 9] on icon "close" at bounding box center [95, 9] width 4 height 4
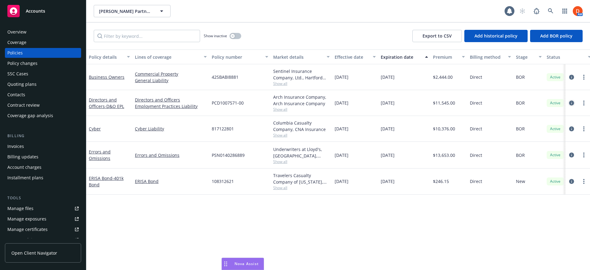
click at [572, 104] on icon "circleInformation" at bounding box center [571, 103] width 5 height 5
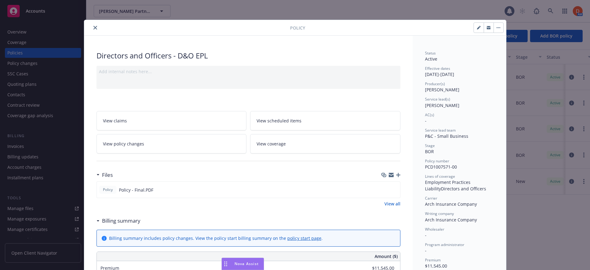
click at [477, 30] on button "button" at bounding box center [479, 28] width 10 height 10
select select "BOR"
select select "12"
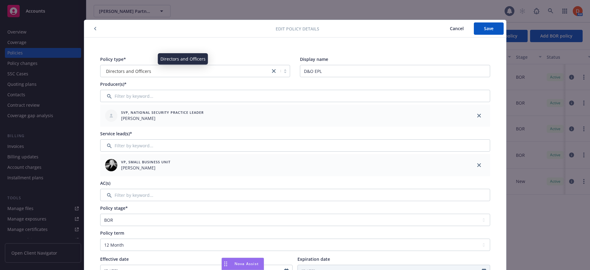
click at [250, 71] on div "Directors and Officers" at bounding box center [186, 71] width 164 height 6
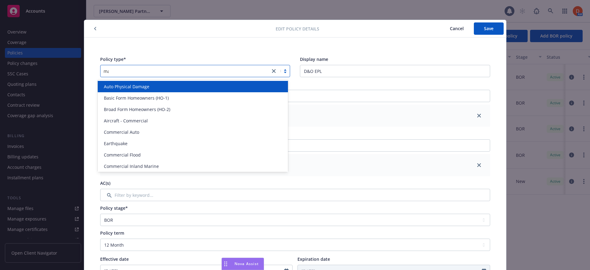
type input "man"
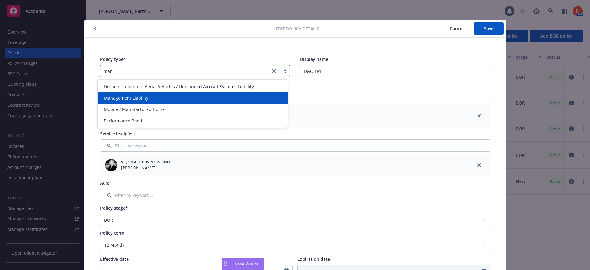
click at [228, 97] on div "Management Liability" at bounding box center [192, 98] width 183 height 6
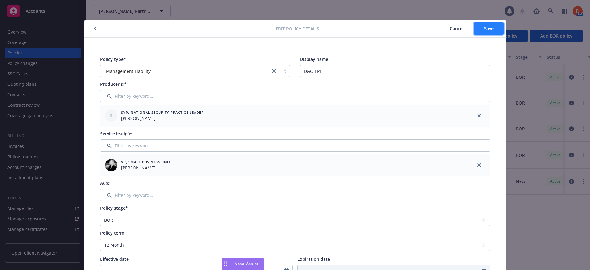
click at [493, 32] on button "Save" at bounding box center [489, 28] width 30 height 12
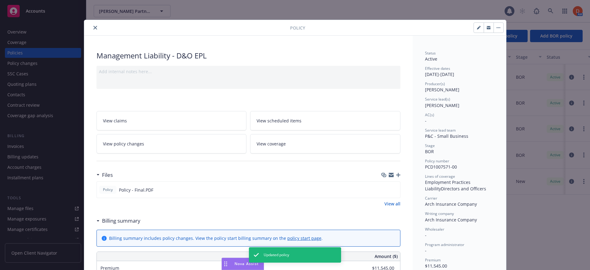
click at [93, 28] on icon "close" at bounding box center [95, 28] width 4 height 4
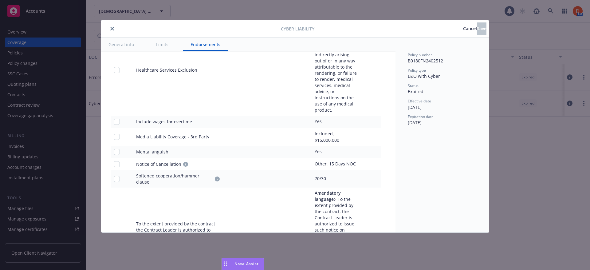
scroll to position [1884, 0]
